Goal: Task Accomplishment & Management: Use online tool/utility

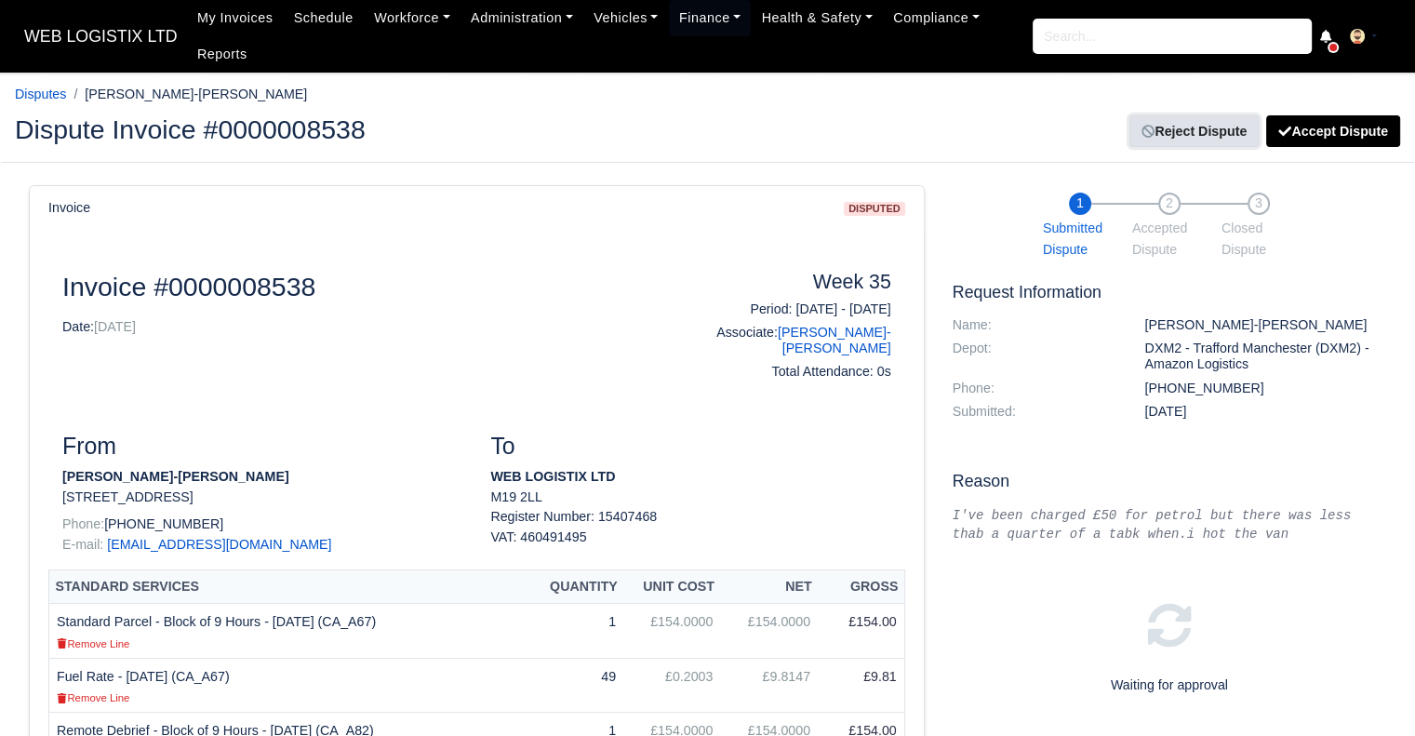
click at [1238, 129] on link "Reject Dispute" at bounding box center [1193, 131] width 129 height 32
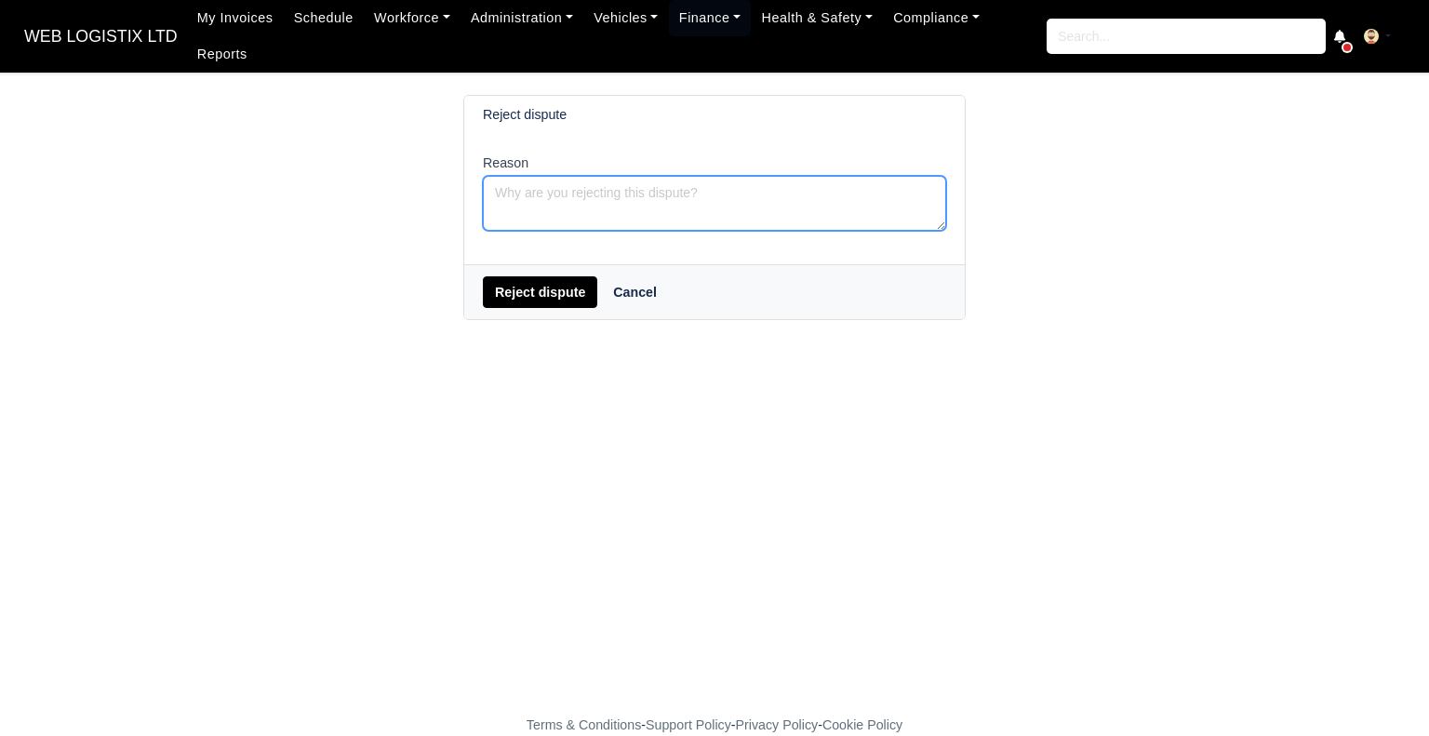
click at [565, 176] on textarea "Reason" at bounding box center [714, 203] width 463 height 55
click at [632, 193] on textarea "Hi Please email on account@idrive-rentals.co.uk" at bounding box center [714, 203] width 463 height 55
click at [776, 191] on textarea "Hi Please email on accounts@idrive-rentals.co.uk" at bounding box center [714, 203] width 463 height 55
type textarea "Hi Please email on accounts@idrive-rentals.co.uk regarding this"
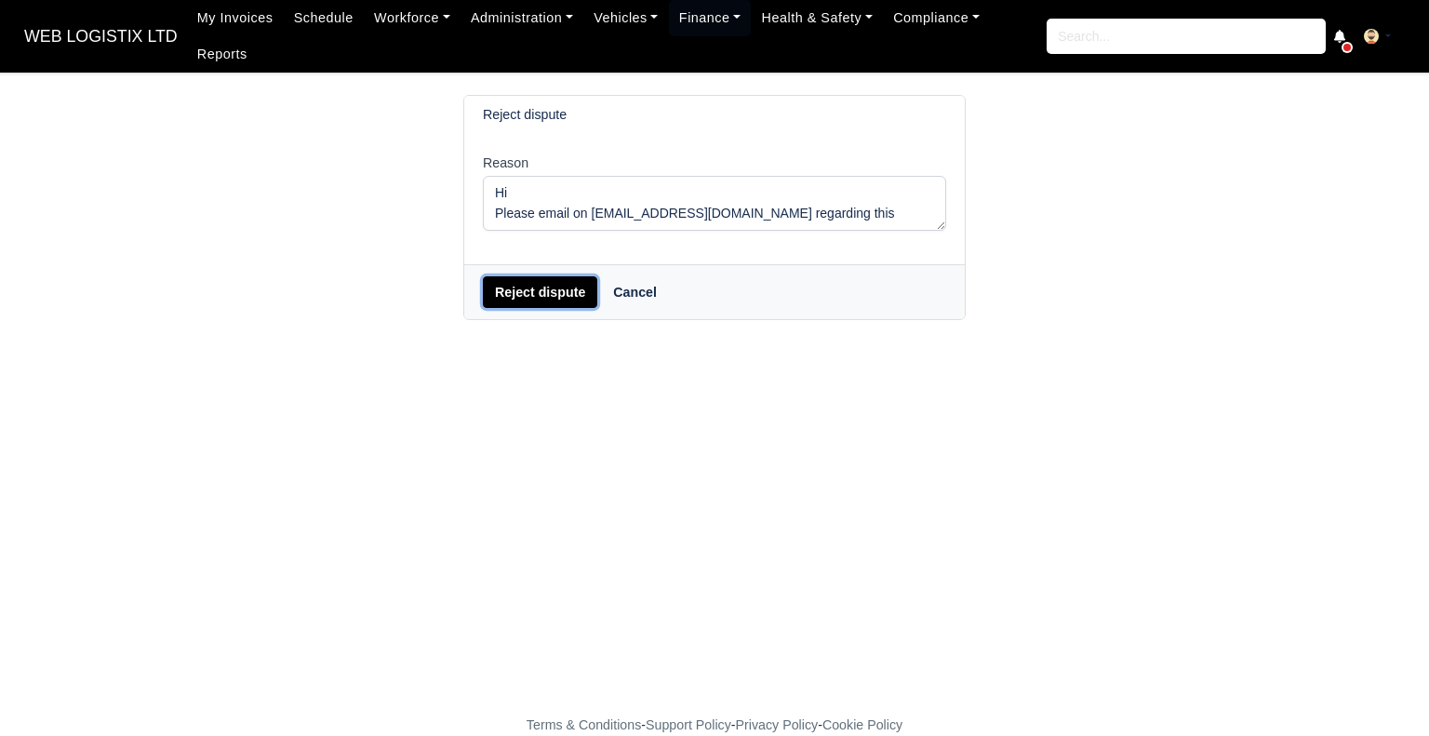
click at [528, 276] on button "Reject dispute" at bounding box center [540, 292] width 114 height 32
